Goal: Navigation & Orientation: Go to known website

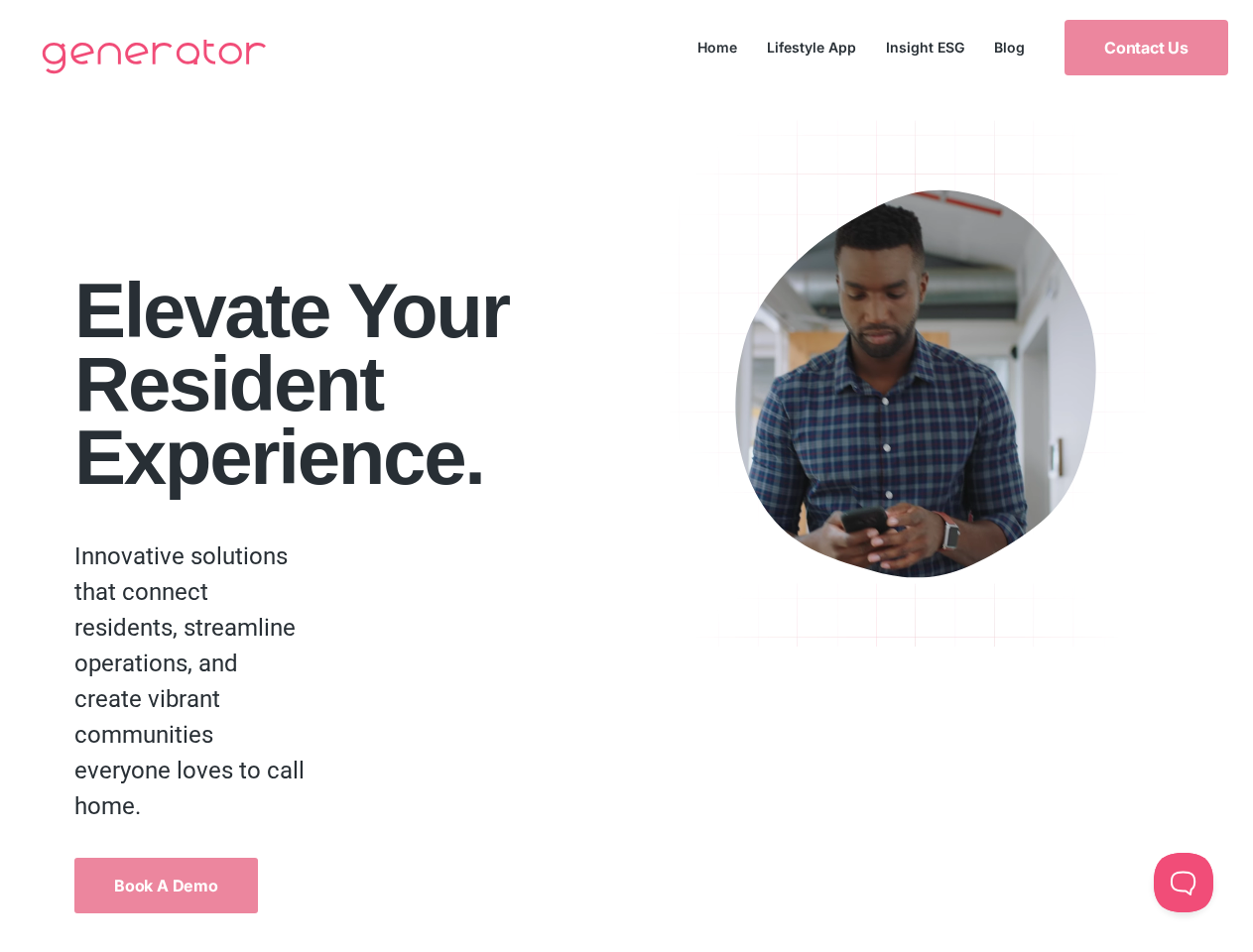
click at [1183, 882] on button at bounding box center [1183, 882] width 60 height 60
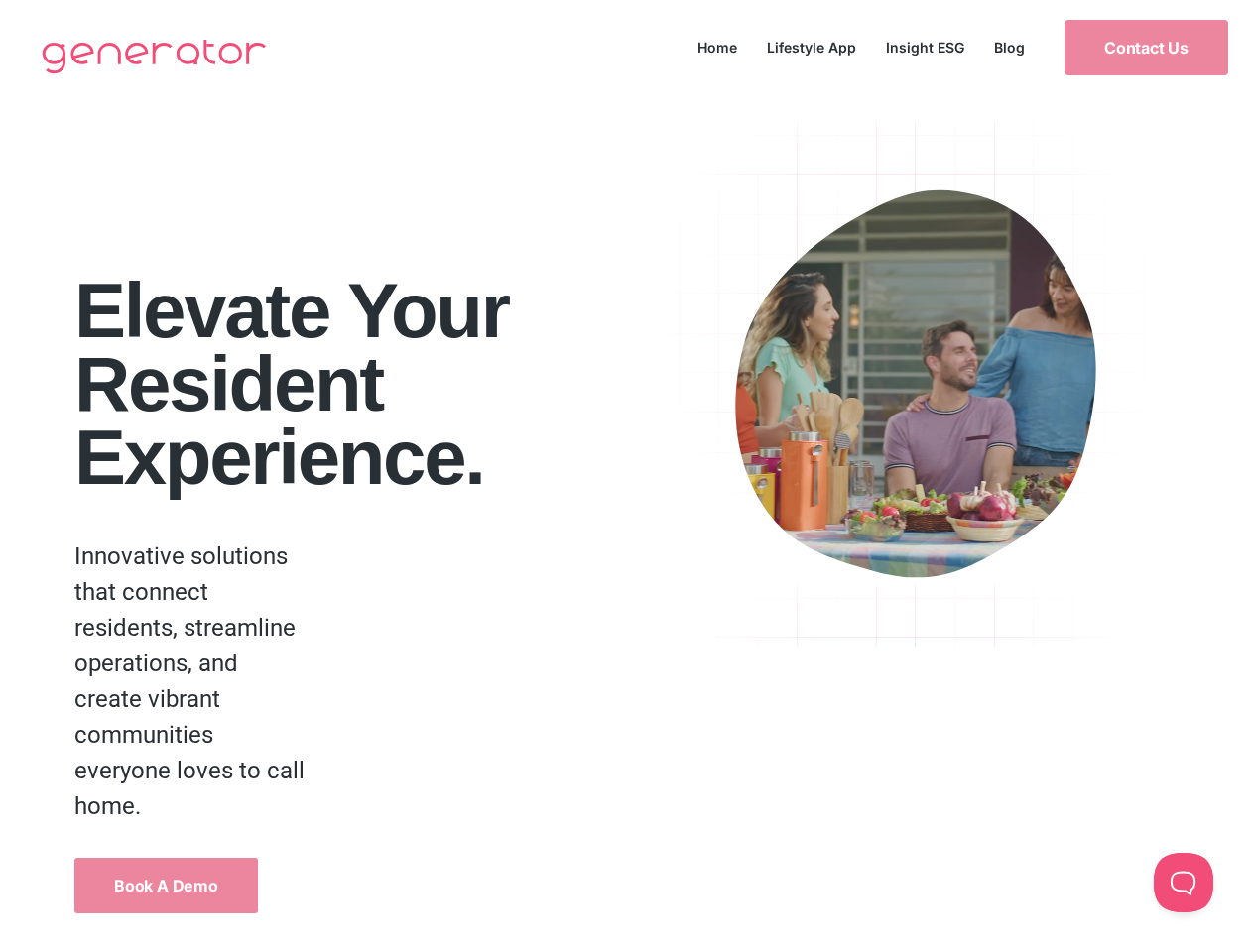
click at [1183, 882] on button at bounding box center [1183, 882] width 60 height 60
